Goal: Navigation & Orientation: Find specific page/section

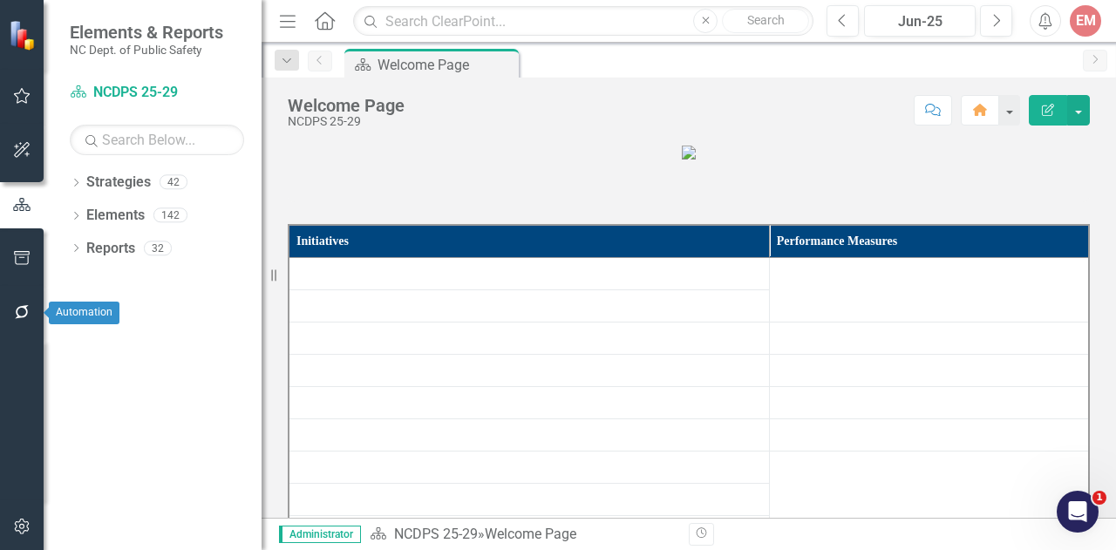
click at [21, 313] on icon "button" at bounding box center [22, 312] width 18 height 14
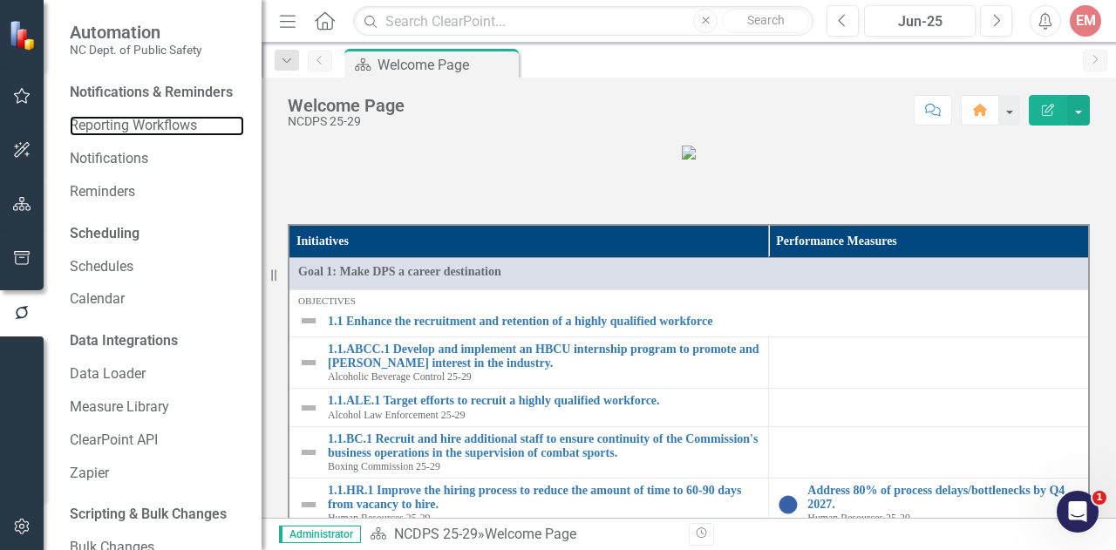
click at [157, 136] on link "Reporting Workflows" at bounding box center [157, 126] width 174 height 20
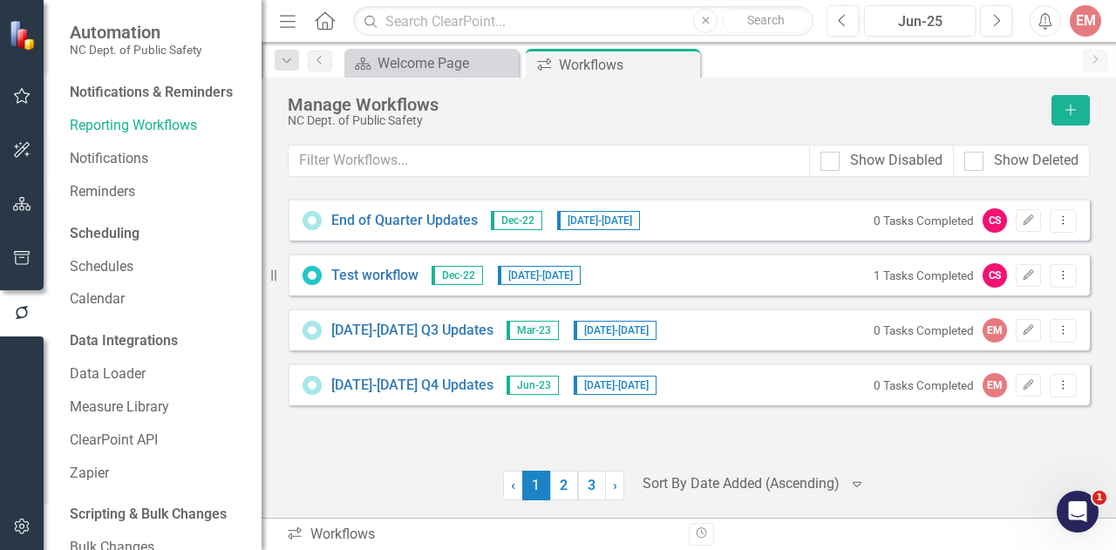
click at [590, 491] on link "3" at bounding box center [592, 486] width 28 height 30
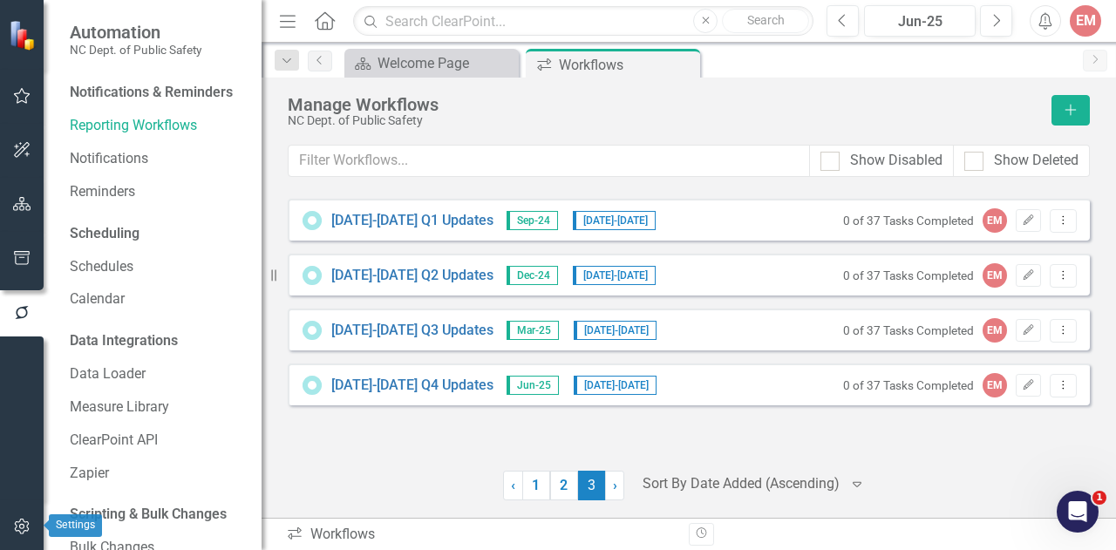
click at [12, 541] on button "button" at bounding box center [22, 527] width 39 height 37
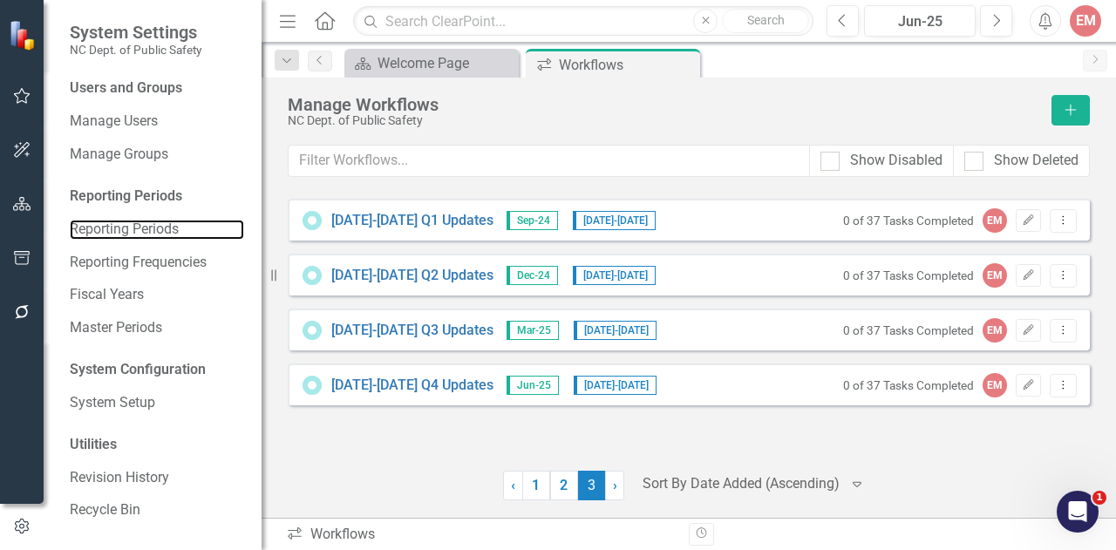
click at [150, 224] on link "Reporting Periods" at bounding box center [157, 230] width 174 height 20
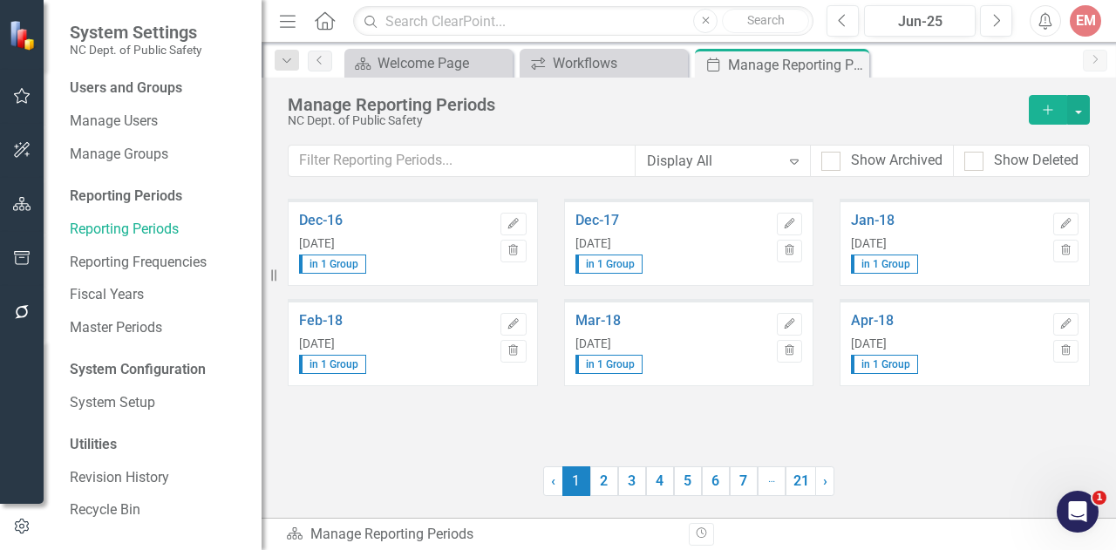
click at [686, 489] on link "5" at bounding box center [688, 481] width 28 height 30
click at [751, 483] on link "7" at bounding box center [744, 481] width 28 height 30
click at [751, 483] on link "9" at bounding box center [744, 481] width 28 height 30
click at [813, 479] on link "21" at bounding box center [803, 481] width 31 height 30
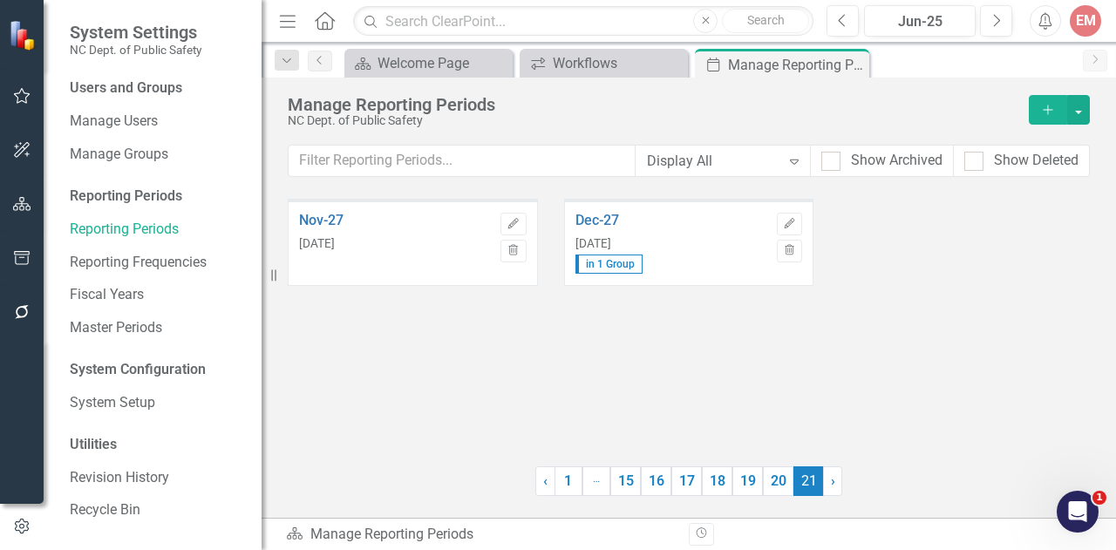
click at [741, 479] on link "19" at bounding box center [747, 481] width 31 height 30
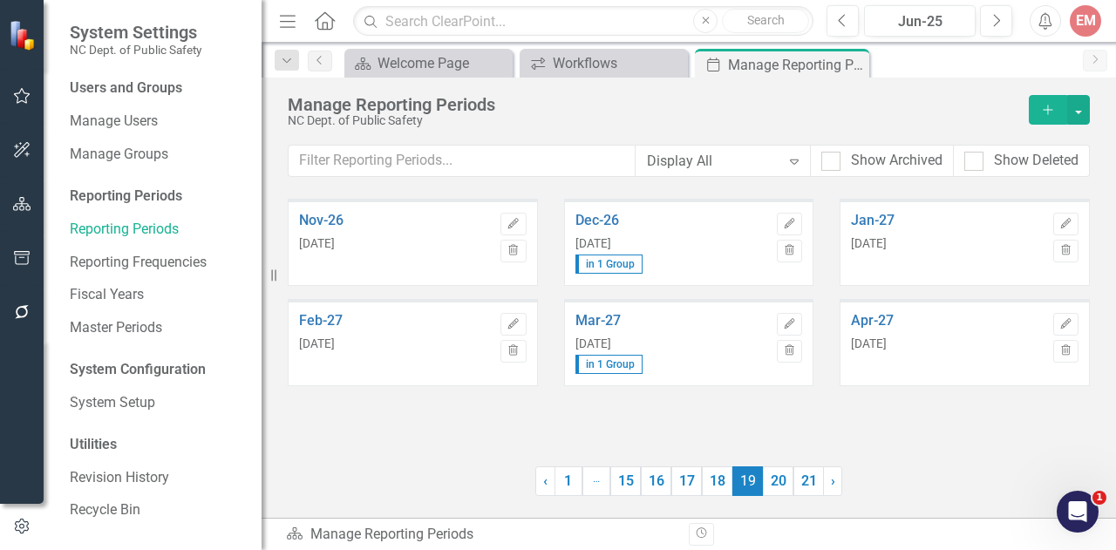
click at [703, 479] on link "18" at bounding box center [717, 481] width 31 height 30
click at [678, 482] on link "17" at bounding box center [686, 481] width 31 height 30
click at [659, 482] on link "16" at bounding box center [656, 481] width 31 height 30
click at [704, 486] on link "17" at bounding box center [718, 481] width 31 height 30
click at [724, 486] on link "18" at bounding box center [717, 481] width 31 height 30
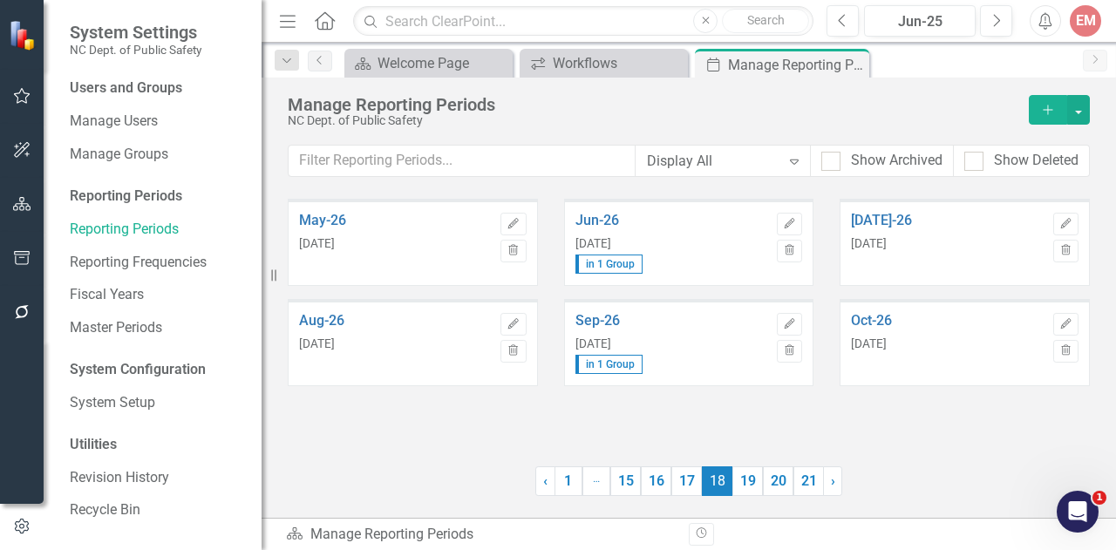
click at [746, 483] on link "19" at bounding box center [747, 481] width 31 height 30
click at [770, 482] on link "20" at bounding box center [778, 481] width 31 height 30
click at [800, 486] on link "21" at bounding box center [808, 481] width 31 height 30
